Goal: Transaction & Acquisition: Purchase product/service

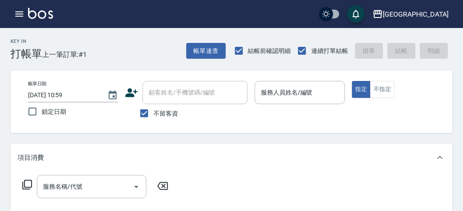
click at [290, 122] on div "帳單日期 [DATE] 10:59 鎖定日期 顧客姓名/手機號碼/編號 顧客姓名/手機號碼/編號 不留客資 服務人員姓名/編號 服務人員姓名/編號 指定 不指定" at bounding box center [231, 102] width 421 height 42
click at [18, 19] on button "button" at bounding box center [20, 14] width 18 height 18
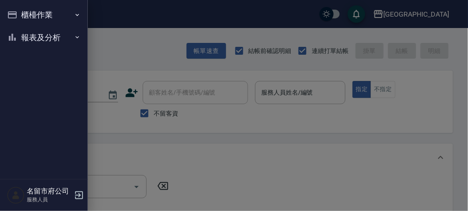
click at [21, 12] on button "櫃檯作業" at bounding box center [44, 15] width 81 height 23
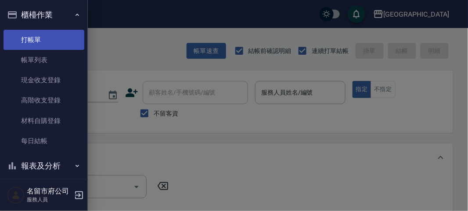
click at [32, 36] on link "打帳單" at bounding box center [44, 40] width 81 height 20
click at [25, 43] on link "打帳單" at bounding box center [44, 40] width 81 height 20
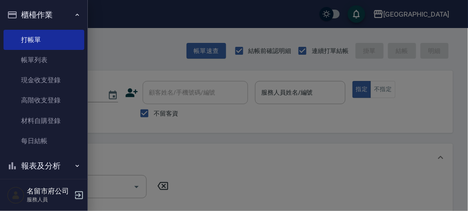
click at [143, 50] on div at bounding box center [234, 105] width 468 height 211
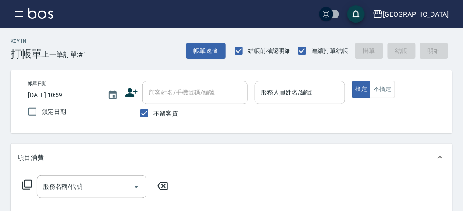
click at [295, 99] on input "服務人員姓名/編號" at bounding box center [300, 92] width 82 height 15
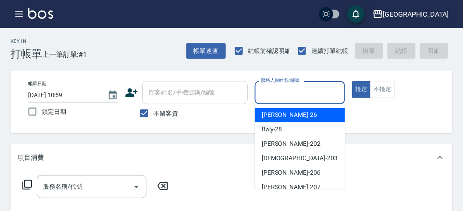
click at [286, 120] on div "[PERSON_NAME] -26" at bounding box center [300, 115] width 90 height 14
type input "[PERSON_NAME]-26"
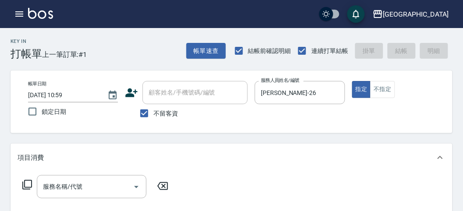
click at [29, 182] on icon at bounding box center [27, 185] width 11 height 11
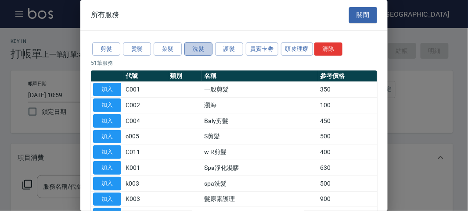
click at [198, 49] on button "洗髮" at bounding box center [198, 50] width 28 height 14
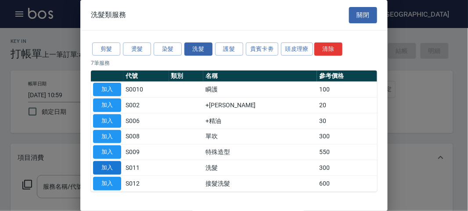
click at [104, 168] on button "加入" at bounding box center [107, 168] width 28 height 14
type input "洗髮(S011)"
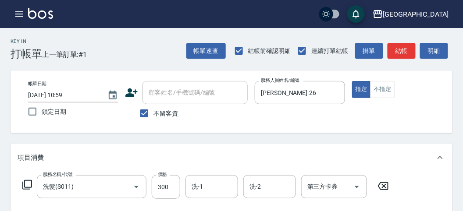
click at [29, 182] on icon at bounding box center [27, 185] width 11 height 11
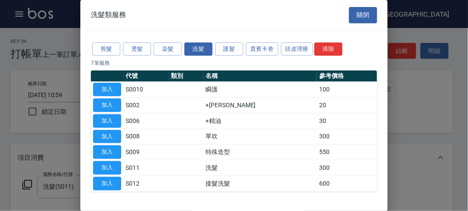
drag, startPoint x: 104, startPoint y: 105, endPoint x: 79, endPoint y: 161, distance: 60.9
click at [104, 106] on button "加入" at bounding box center [107, 106] width 28 height 14
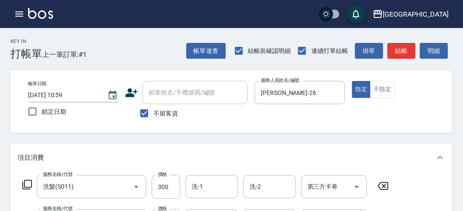
click at [21, 184] on div "服務名稱/代號 洗髮(S011) 服務名稱/代號 價格 300 價格 洗-1 洗-1 洗-2 洗-2 第三方卡券 第三方卡券" at bounding box center [206, 187] width 377 height 24
click at [24, 185] on icon at bounding box center [27, 185] width 10 height 10
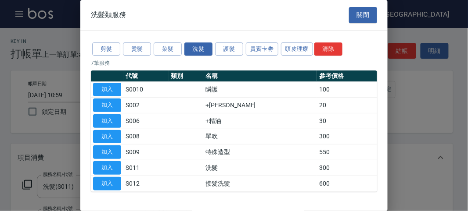
drag, startPoint x: 118, startPoint y: 115, endPoint x: 168, endPoint y: 139, distance: 55.3
click at [118, 116] on button "加入" at bounding box center [107, 121] width 28 height 14
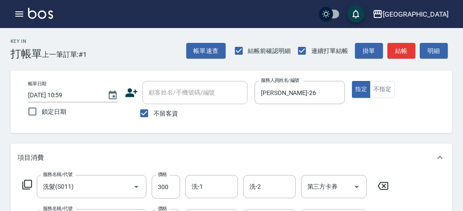
scroll to position [97, 0]
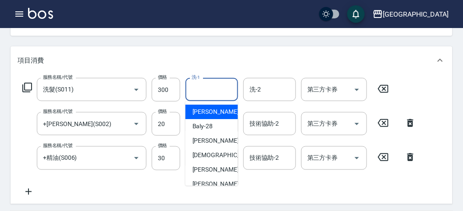
click at [203, 89] on input "洗-1" at bounding box center [211, 89] width 45 height 15
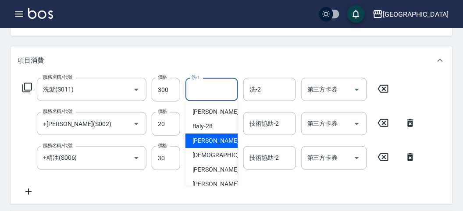
scroll to position [96, 0]
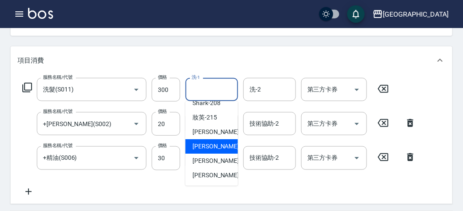
click at [203, 145] on span "Min Min -218" at bounding box center [222, 146] width 59 height 9
type input "Min Min-218"
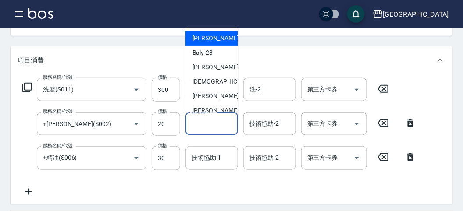
click at [200, 118] on div "技術協助-1 技術協助-1" at bounding box center [212, 123] width 53 height 23
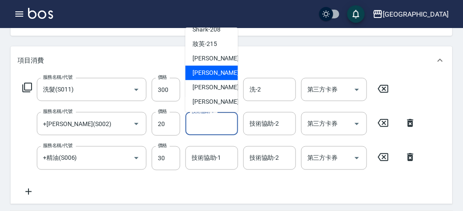
click at [206, 74] on span "Min Min -218" at bounding box center [222, 72] width 59 height 9
type input "Min Min-218"
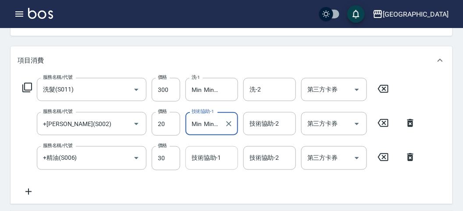
drag, startPoint x: 215, startPoint y: 156, endPoint x: 212, endPoint y: 151, distance: 6.0
click at [215, 157] on div "技術協助-1 技術協助-1" at bounding box center [212, 157] width 53 height 23
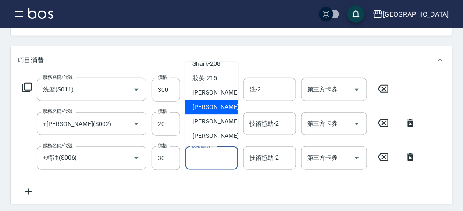
click at [210, 104] on span "Min Min -218" at bounding box center [222, 107] width 59 height 9
type input "Min Min-218"
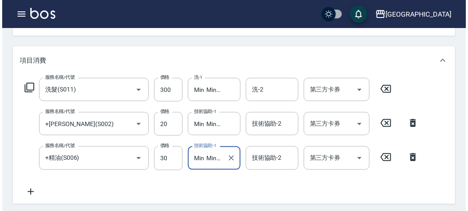
scroll to position [0, 0]
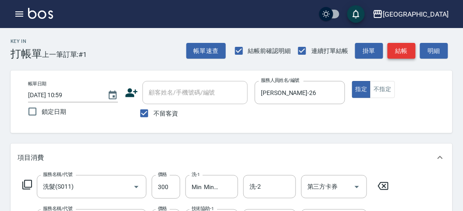
drag, startPoint x: 428, startPoint y: 50, endPoint x: 413, endPoint y: 55, distance: 15.8
click at [428, 50] on button "明細" at bounding box center [434, 51] width 28 height 16
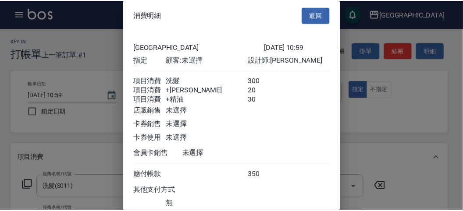
scroll to position [68, 0]
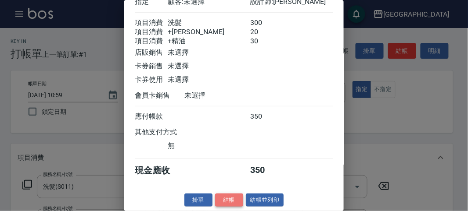
click at [230, 199] on button "結帳" at bounding box center [229, 201] width 28 height 14
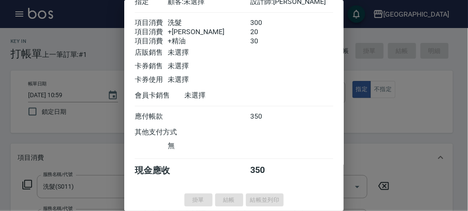
type input "[DATE] 11:50"
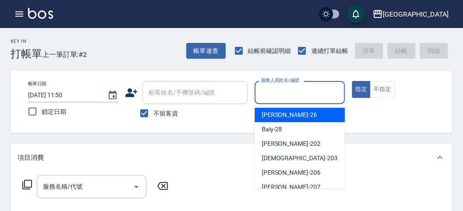
click at [318, 96] on input "服務人員姓名/編號" at bounding box center [300, 92] width 82 height 15
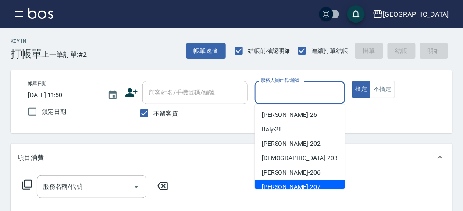
click at [290, 183] on div "[PERSON_NAME] -207" at bounding box center [300, 187] width 90 height 14
type input "[PERSON_NAME]-207"
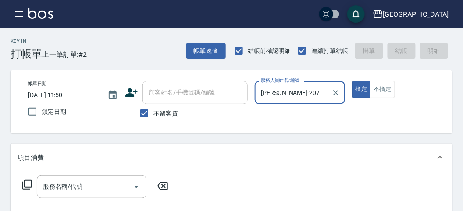
click at [30, 186] on icon at bounding box center [27, 185] width 11 height 11
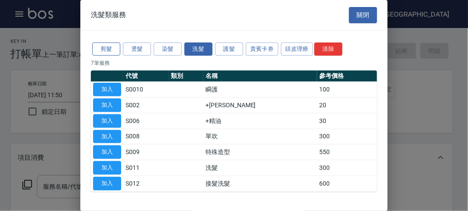
click at [113, 54] on button "剪髮" at bounding box center [106, 50] width 28 height 14
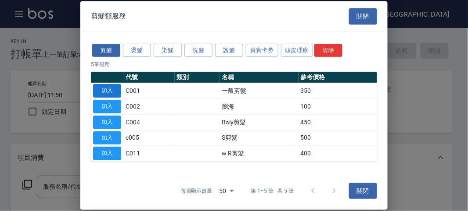
click at [106, 93] on button "加入" at bounding box center [107, 91] width 28 height 14
type input "一般剪髮(C001)"
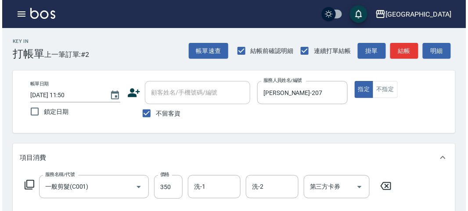
scroll to position [257, 0]
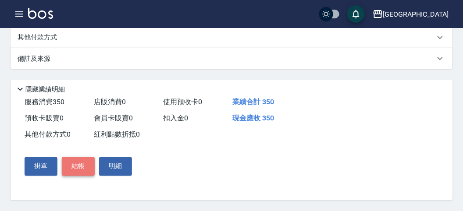
click at [88, 168] on button "結帳" at bounding box center [78, 166] width 33 height 18
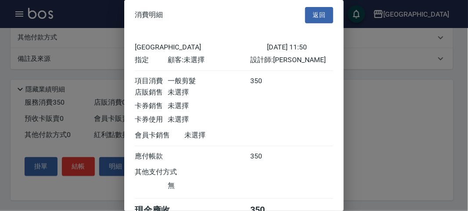
scroll to position [49, 0]
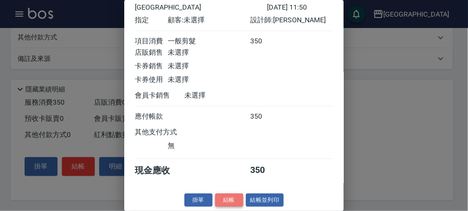
click at [232, 199] on button "結帳" at bounding box center [229, 201] width 28 height 14
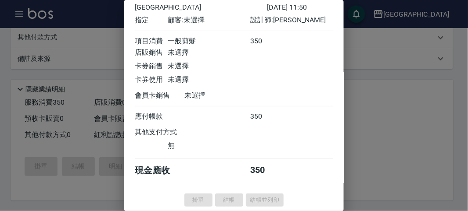
type input "[DATE] 11:57"
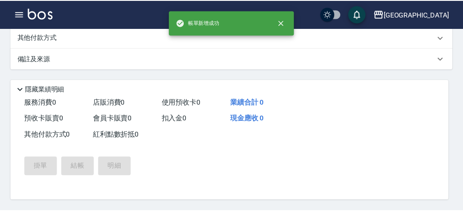
scroll to position [0, 0]
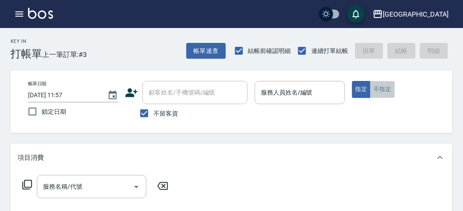
click at [378, 91] on button "不指定" at bounding box center [382, 89] width 25 height 17
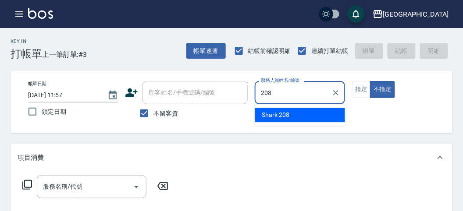
click at [295, 113] on div "Shark -208" at bounding box center [300, 115] width 90 height 14
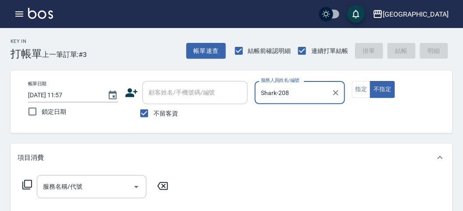
type input "Shark-208"
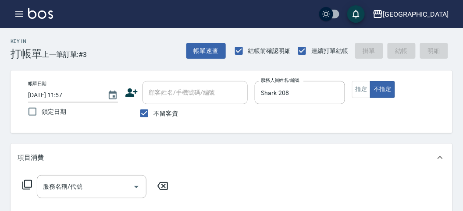
drag, startPoint x: 25, startPoint y: 182, endPoint x: 24, endPoint y: 164, distance: 17.6
click at [25, 175] on div "服務名稱/代號 服務名稱/代號" at bounding box center [232, 202] width 442 height 61
click at [28, 181] on icon at bounding box center [27, 185] width 10 height 10
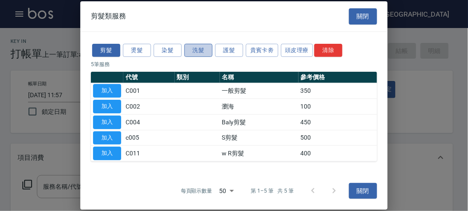
click at [195, 49] on button "洗髮" at bounding box center [198, 50] width 28 height 14
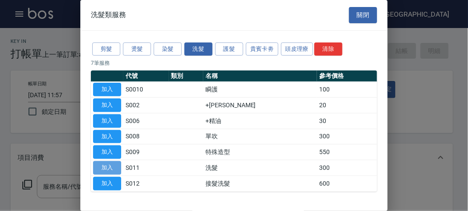
click at [105, 163] on button "加入" at bounding box center [107, 168] width 28 height 14
type input "洗髮(S011)"
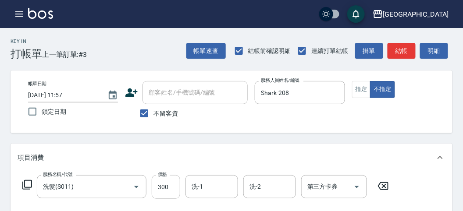
click at [173, 193] on input "300" at bounding box center [166, 187] width 29 height 24
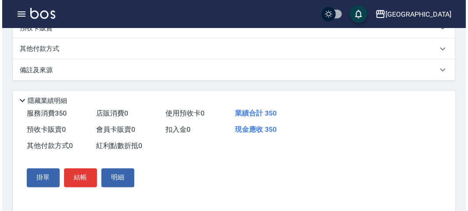
scroll to position [257, 0]
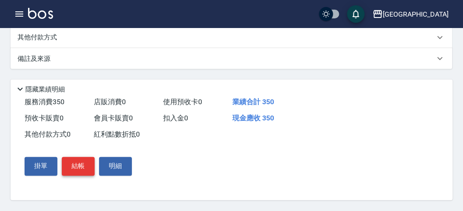
type input "350"
click at [77, 166] on button "結帳" at bounding box center [78, 166] width 33 height 18
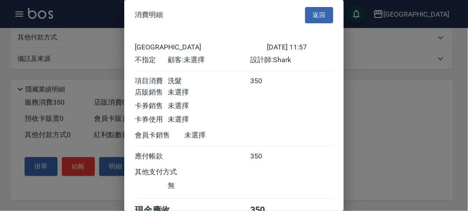
scroll to position [49, 0]
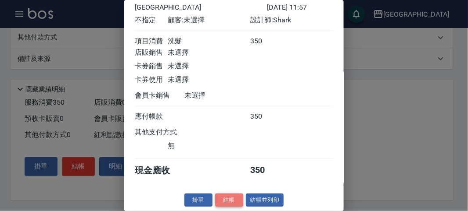
click at [219, 198] on button "結帳" at bounding box center [229, 201] width 28 height 14
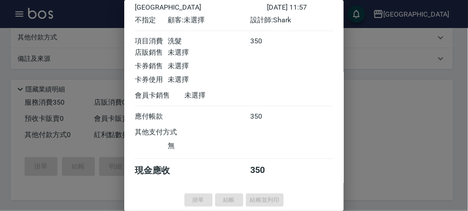
type input "[DATE] 11:58"
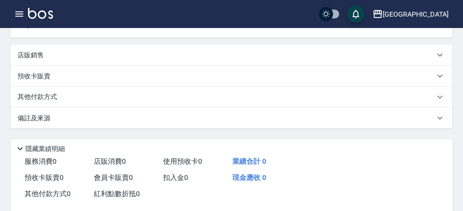
scroll to position [0, 0]
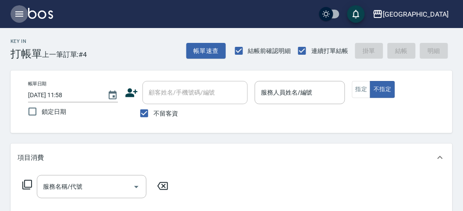
click at [19, 15] on icon "button" at bounding box center [19, 14] width 11 height 11
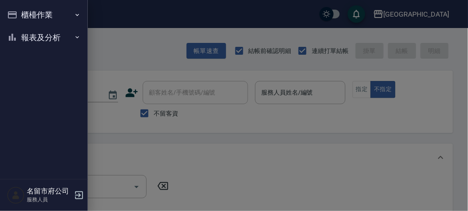
click at [37, 38] on button "報表及分析" at bounding box center [44, 37] width 81 height 23
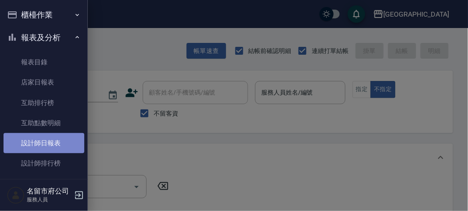
click at [49, 143] on link "設計師日報表" at bounding box center [44, 143] width 81 height 20
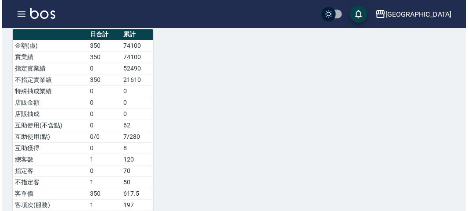
scroll to position [292, 0]
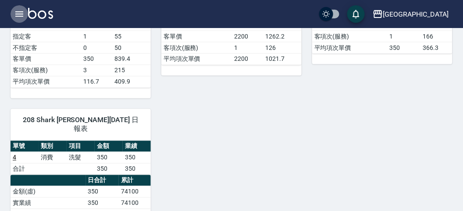
click at [21, 14] on icon "button" at bounding box center [19, 13] width 8 height 5
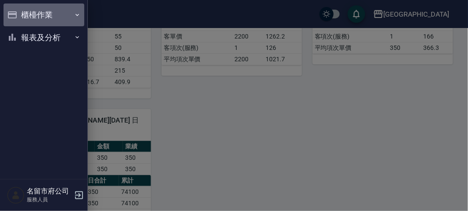
click at [43, 19] on button "櫃檯作業" at bounding box center [44, 15] width 81 height 23
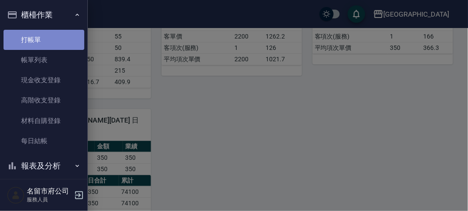
click at [48, 42] on link "打帳單" at bounding box center [44, 40] width 81 height 20
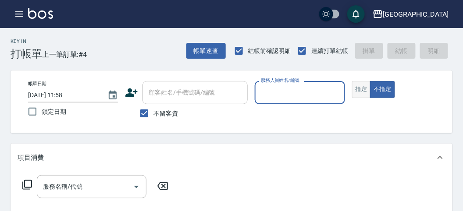
click at [353, 89] on button "指定" at bounding box center [361, 89] width 19 height 17
drag, startPoint x: 297, startPoint y: 86, endPoint x: 296, endPoint y: 91, distance: 5.3
click at [296, 86] on input "服務人員姓名/編號" at bounding box center [300, 92] width 82 height 15
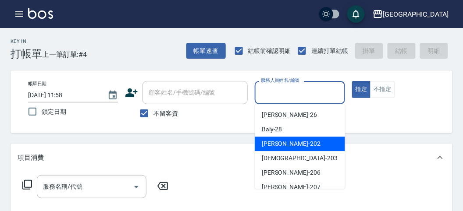
click at [297, 138] on div "[PERSON_NAME] -202" at bounding box center [300, 144] width 90 height 14
type input "[PERSON_NAME]-202"
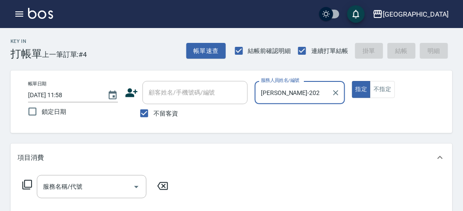
click at [30, 182] on icon at bounding box center [27, 185] width 11 height 11
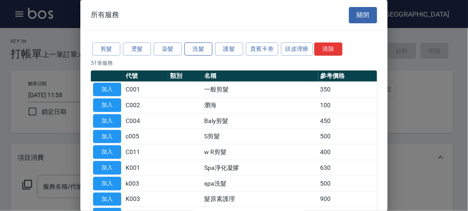
click at [200, 48] on button "洗髮" at bounding box center [198, 50] width 28 height 14
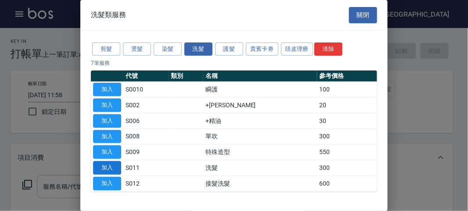
click at [110, 167] on button "加入" at bounding box center [107, 168] width 28 height 14
type input "洗髮(S011)"
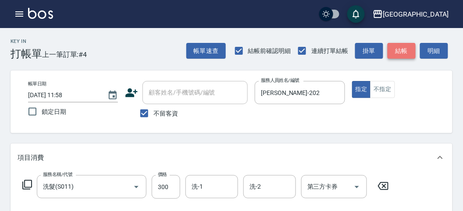
click at [392, 51] on button "結帳" at bounding box center [402, 51] width 28 height 16
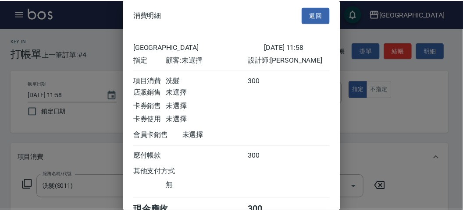
scroll to position [49, 0]
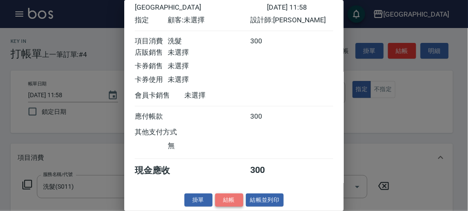
drag, startPoint x: 235, startPoint y: 198, endPoint x: 262, endPoint y: 190, distance: 28.3
click at [235, 198] on button "結帳" at bounding box center [229, 201] width 28 height 14
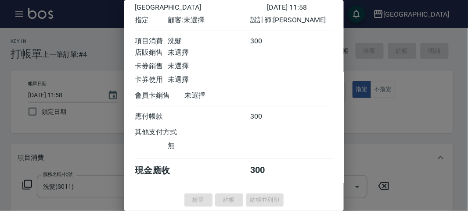
type input "[DATE] 12:04"
